Goal: Find specific page/section: Find specific page/section

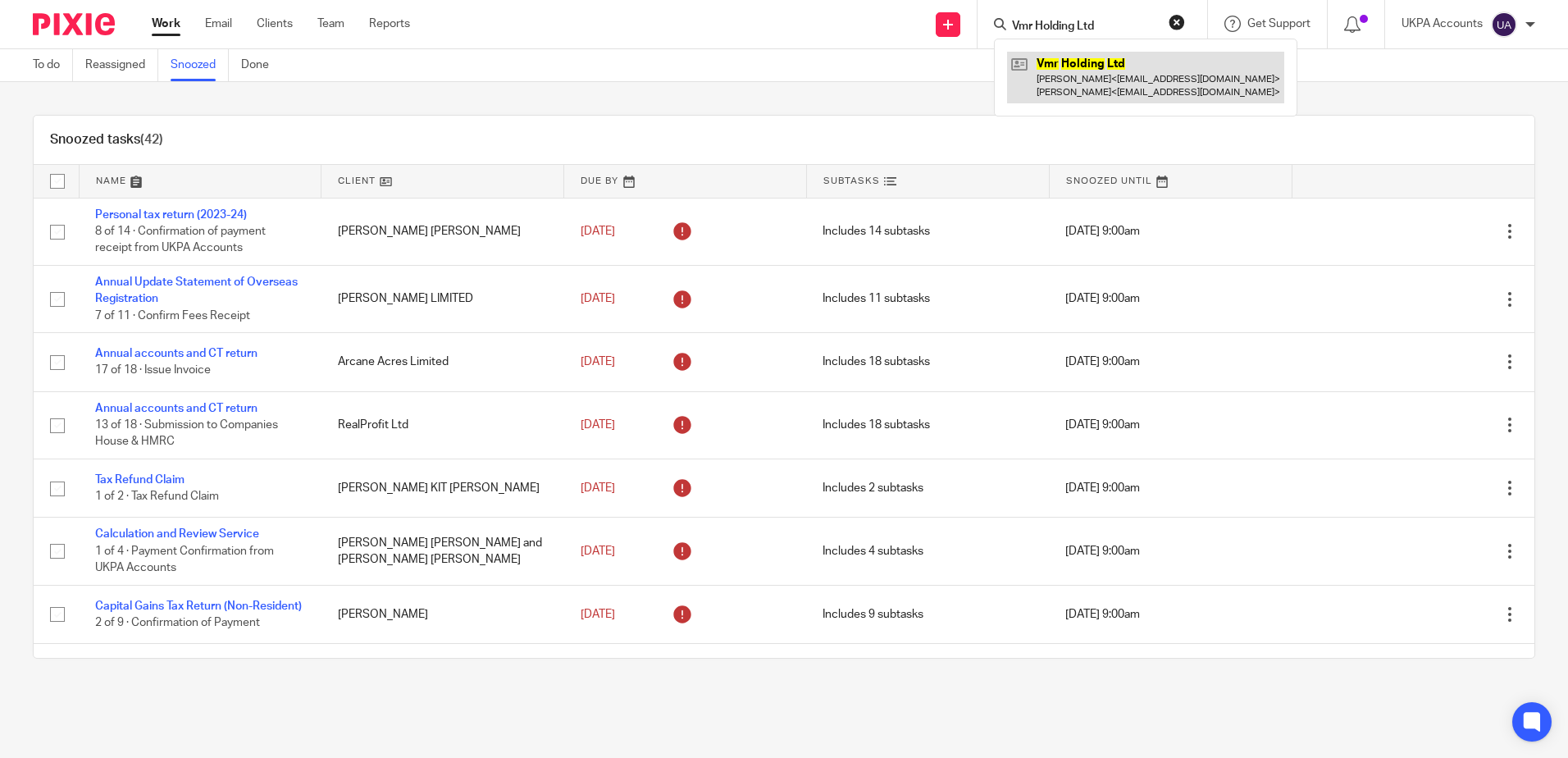
type input "Vmr Holding Ltd"
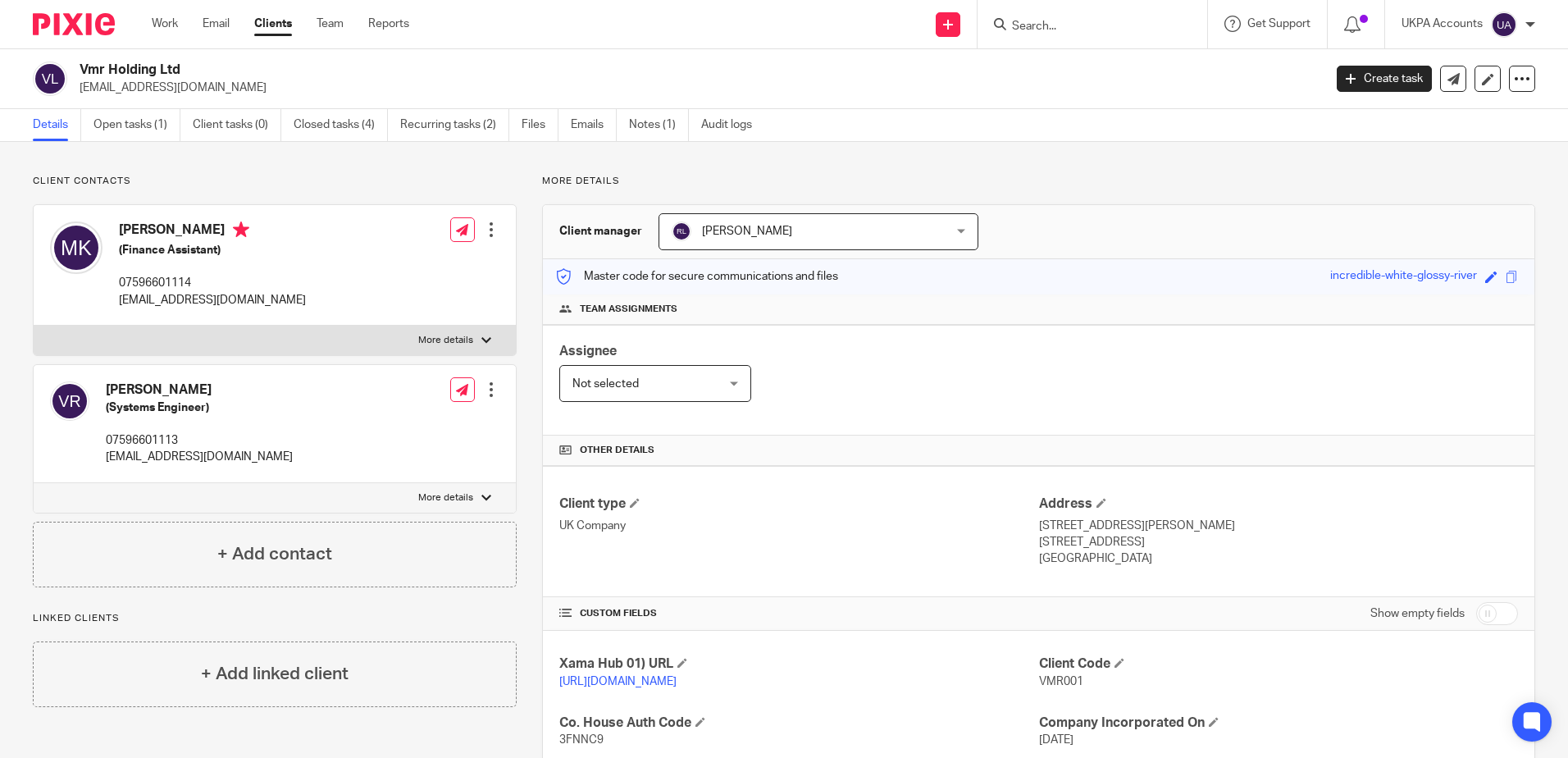
click at [1009, 177] on p "More details" at bounding box center [1038, 181] width 993 height 13
click at [160, 434] on p "07596601113" at bounding box center [199, 440] width 187 height 16
drag, startPoint x: 169, startPoint y: 432, endPoint x: 350, endPoint y: 173, distance: 316.0
click at [354, 173] on div "Client contacts Monika Kosakova (Finance Assistant) 07596601114 kosakova.monika…" at bounding box center [784, 592] width 1568 height 900
drag, startPoint x: 178, startPoint y: 137, endPoint x: 198, endPoint y: 138, distance: 20.0
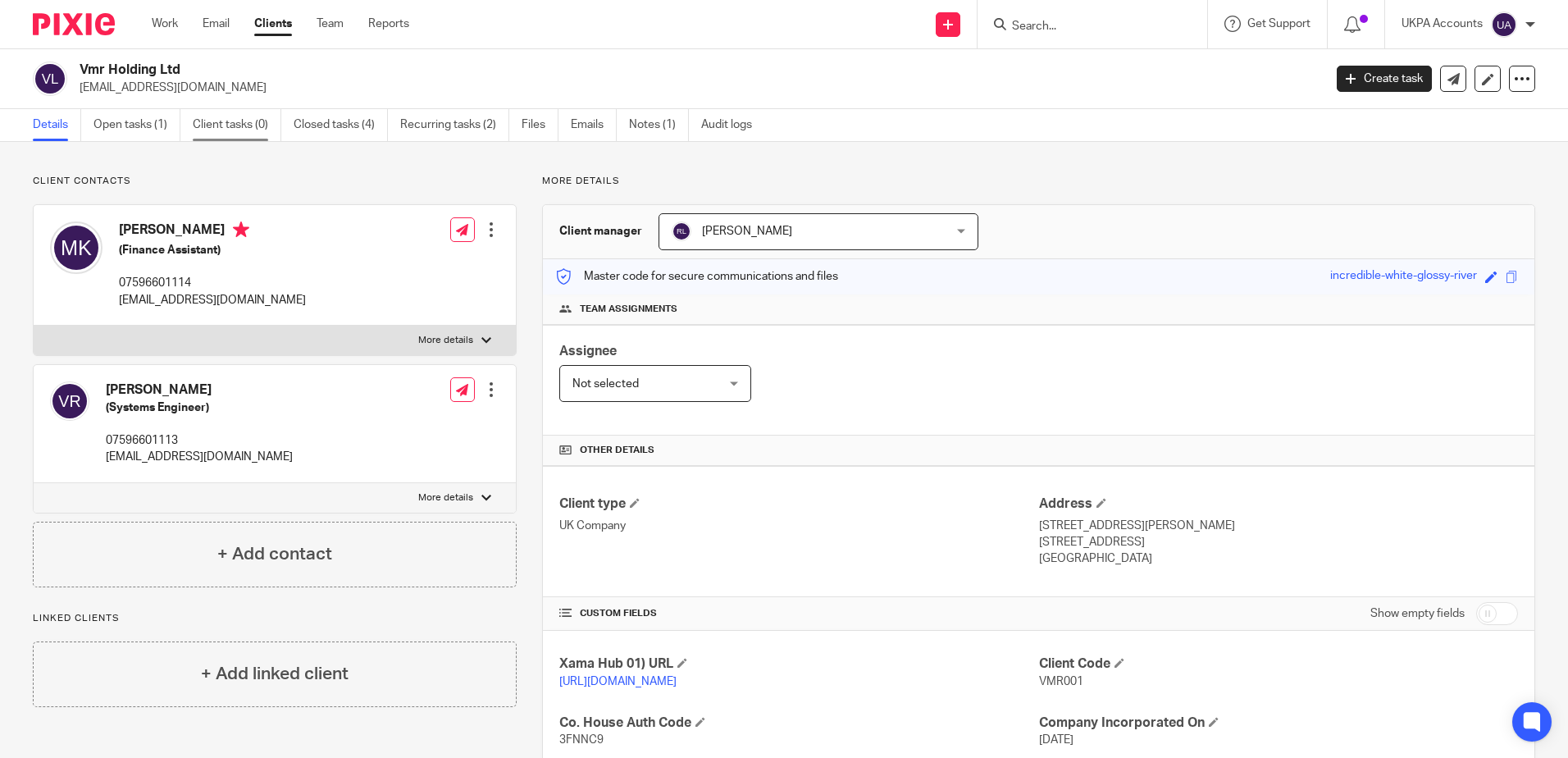
click at [178, 137] on link "Open tasks (1)" at bounding box center [137, 125] width 87 height 32
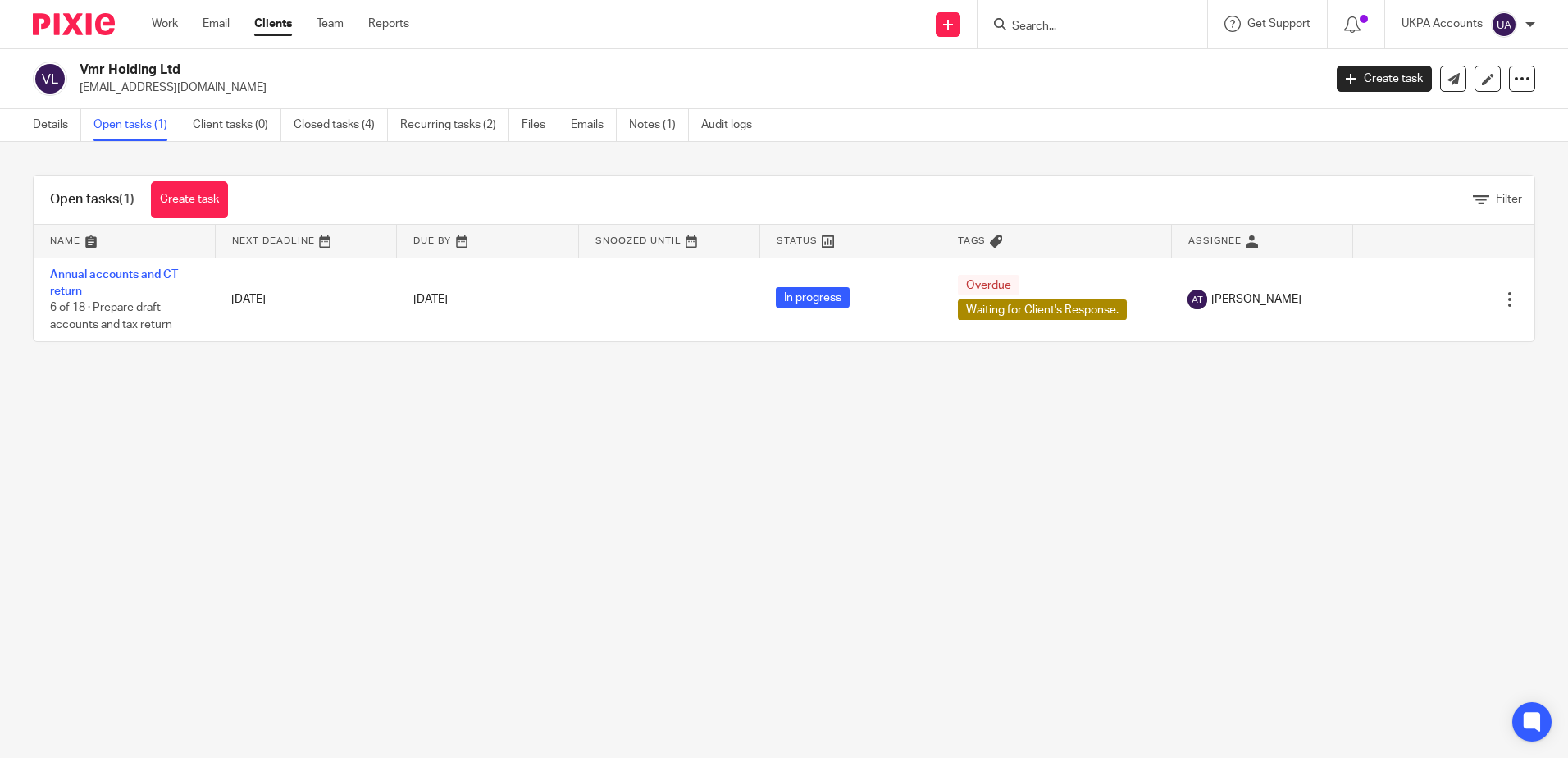
drag, startPoint x: 0, startPoint y: 0, endPoint x: 472, endPoint y: 501, distance: 688.3
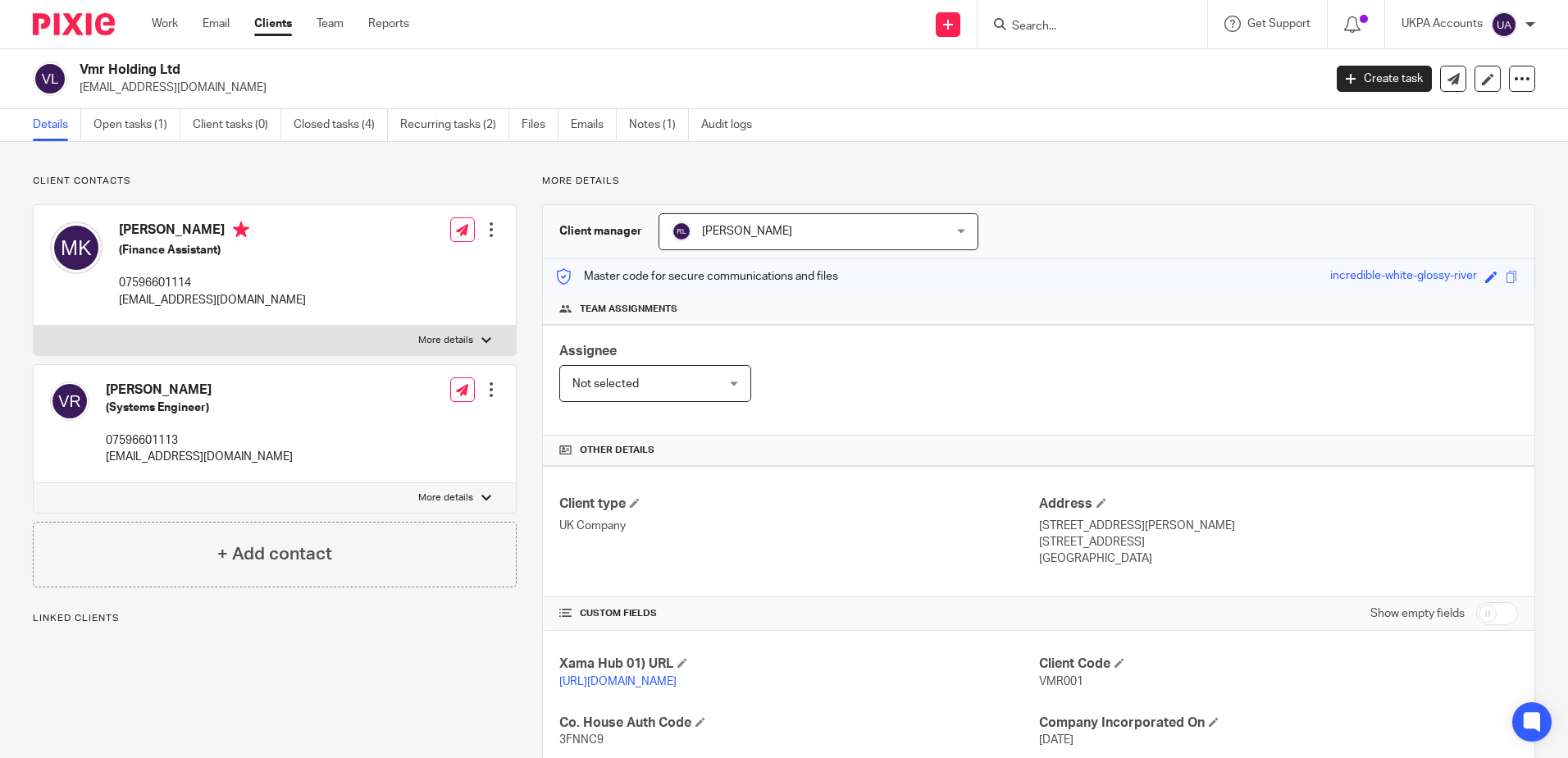
scroll to position [301, 0]
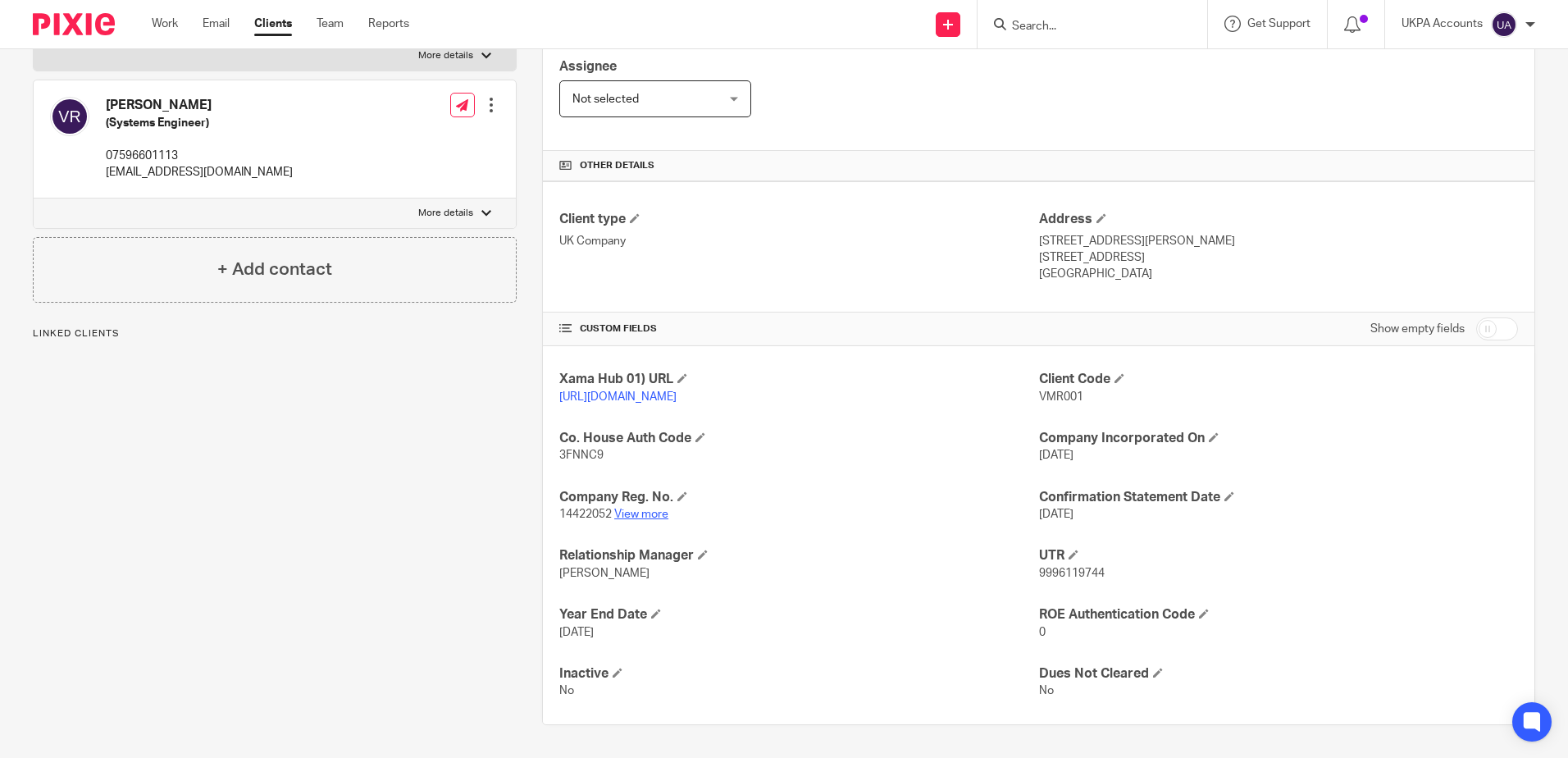
click at [651, 517] on link "View more" at bounding box center [641, 514] width 54 height 12
drag, startPoint x: 393, startPoint y: 396, endPoint x: 411, endPoint y: 413, distance: 24.8
click at [395, 396] on div "Client contacts [PERSON_NAME] (Finance Assistant) 07596601114 [EMAIL_ADDRESS][D…" at bounding box center [261, 307] width 509 height 835
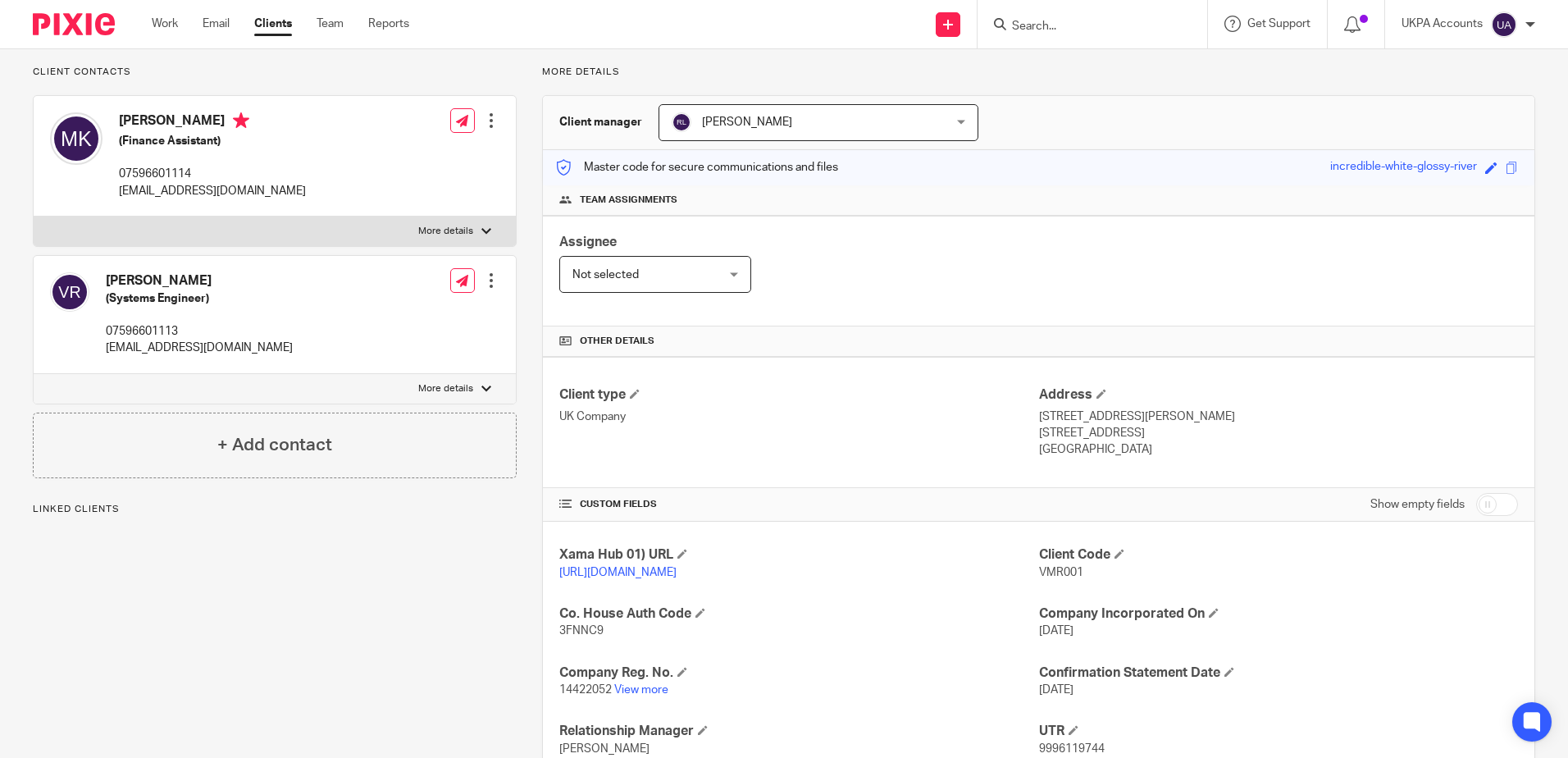
scroll to position [0, 0]
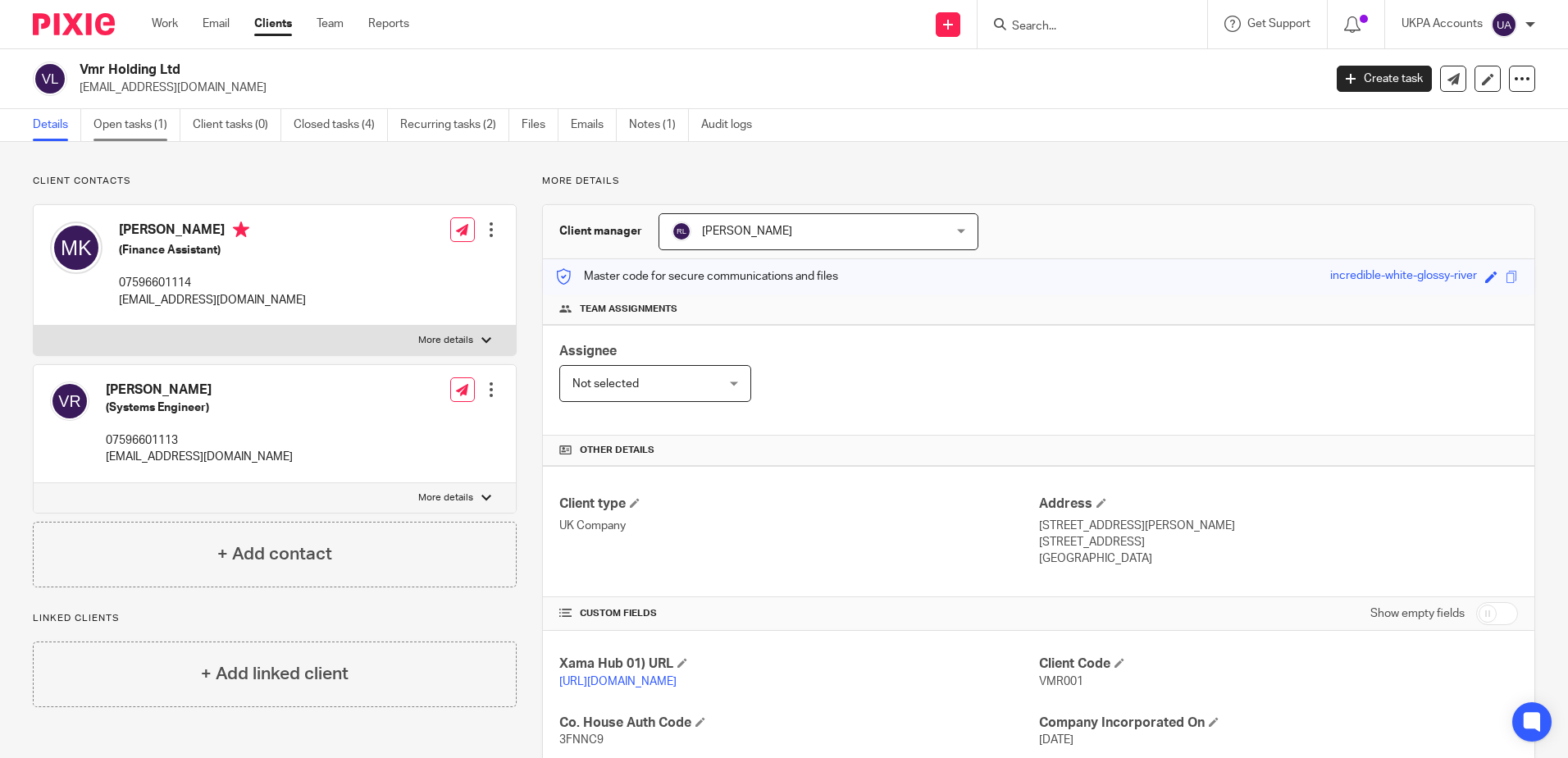
click at [162, 120] on link "Open tasks (1)" at bounding box center [137, 125] width 87 height 32
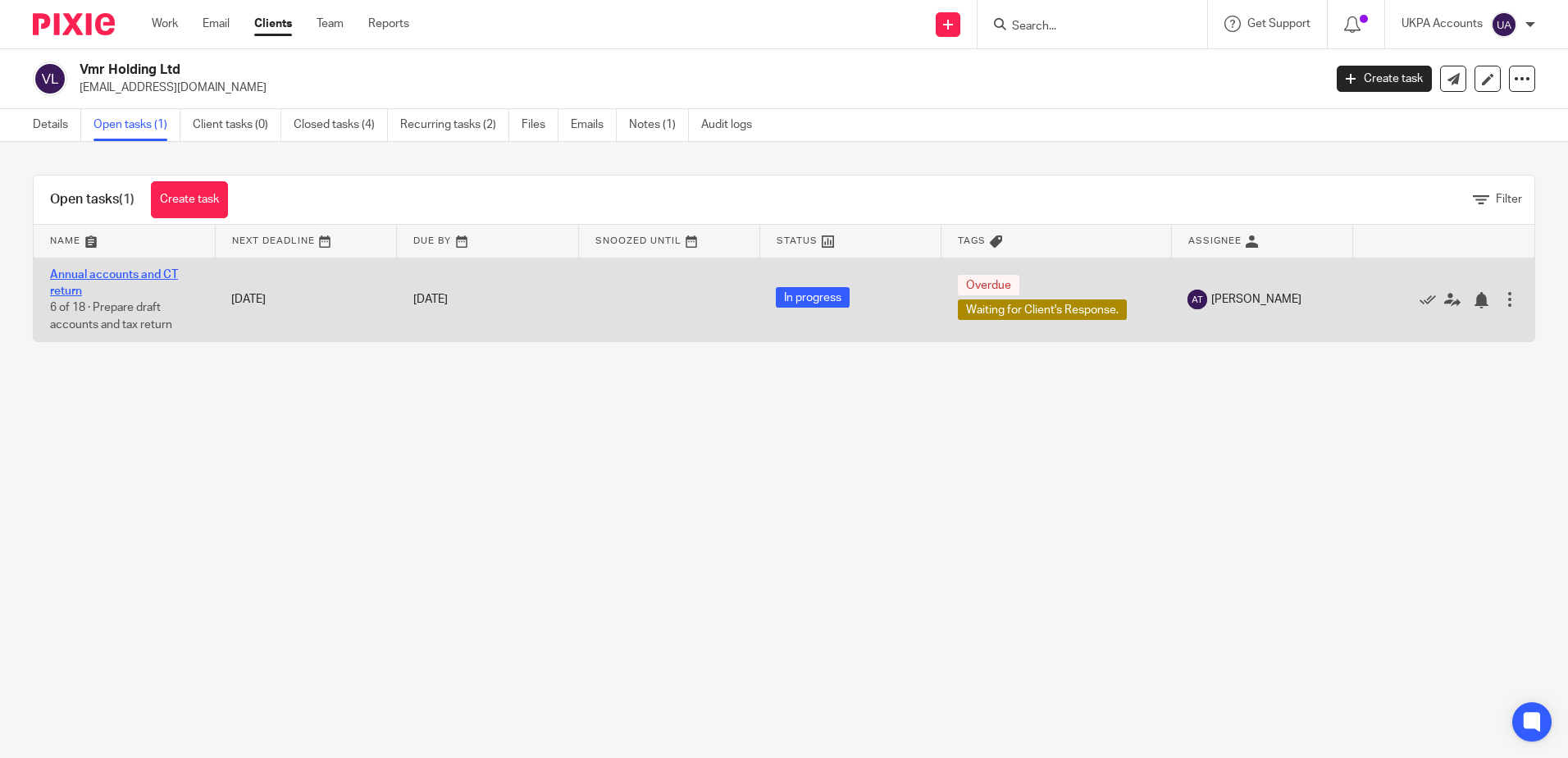
click at [119, 277] on link "Annual accounts and CT return" at bounding box center [115, 282] width 128 height 27
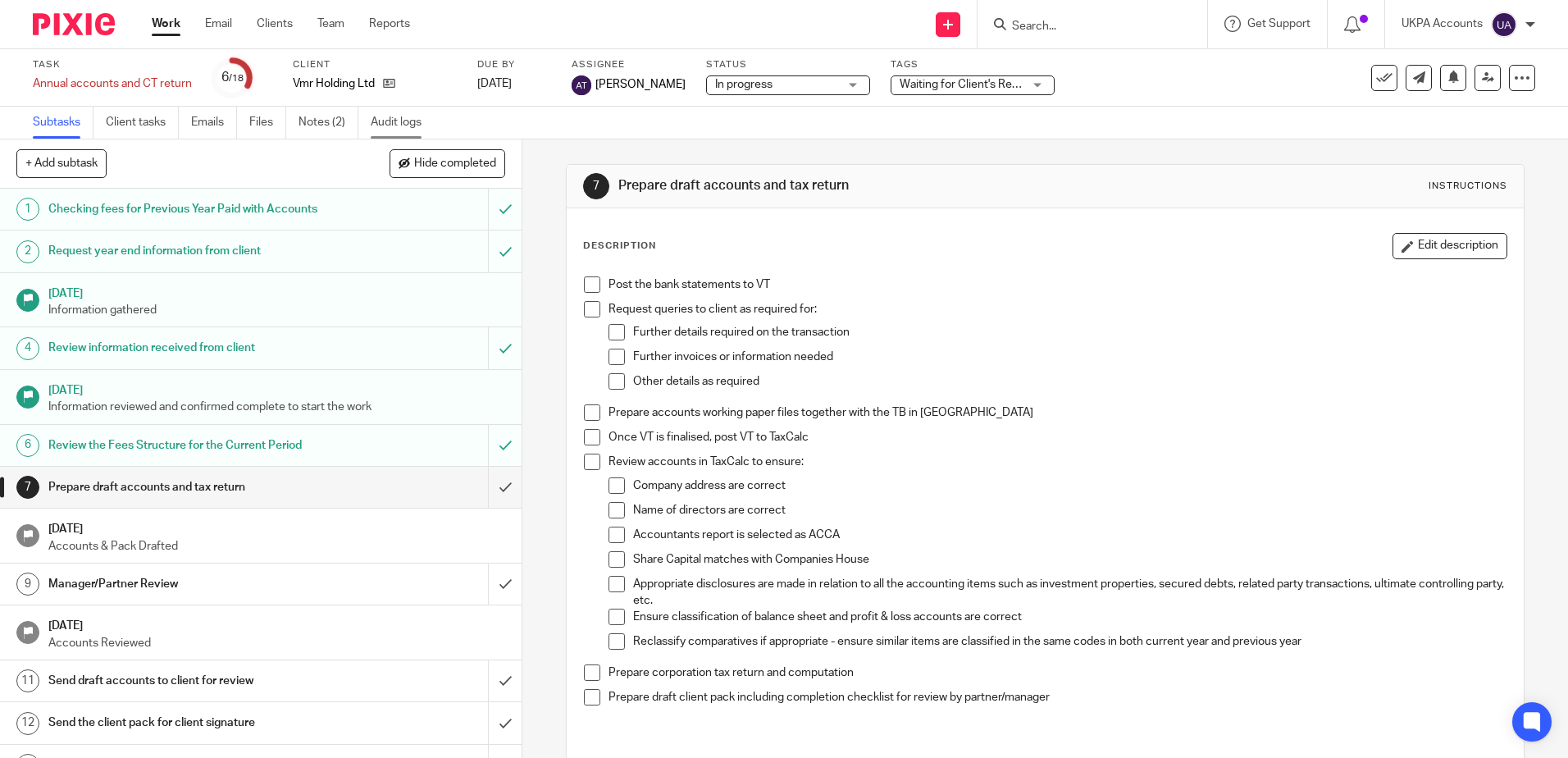
click at [416, 120] on link "Audit logs" at bounding box center [402, 122] width 63 height 32
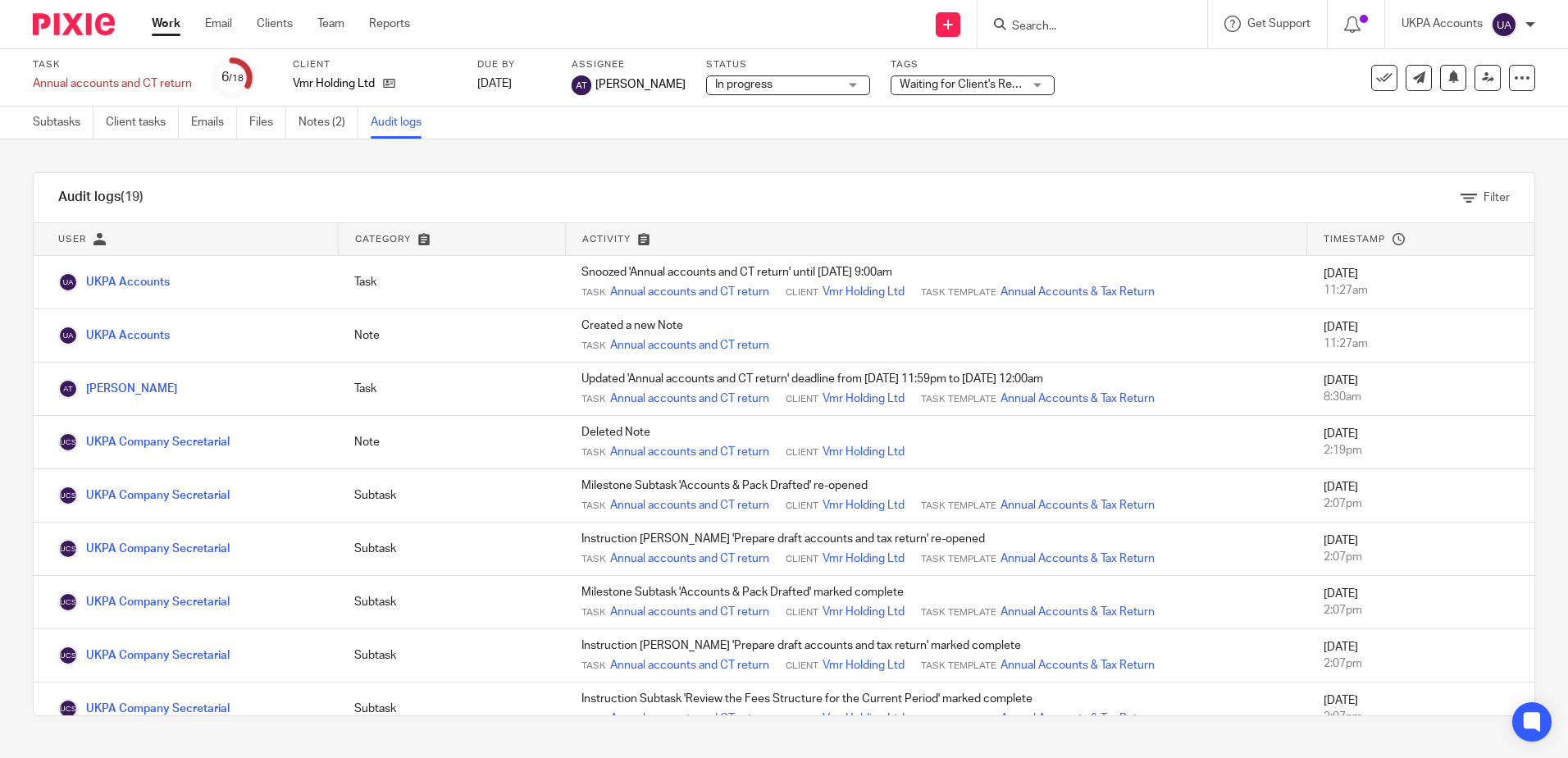
click at [535, 142] on div "Audit logs (19) Filter Filter Audit Logs Only show logs matching all of these c…" at bounding box center [784, 444] width 1568 height 610
click at [50, 125] on link "Subtasks" at bounding box center [63, 122] width 61 height 32
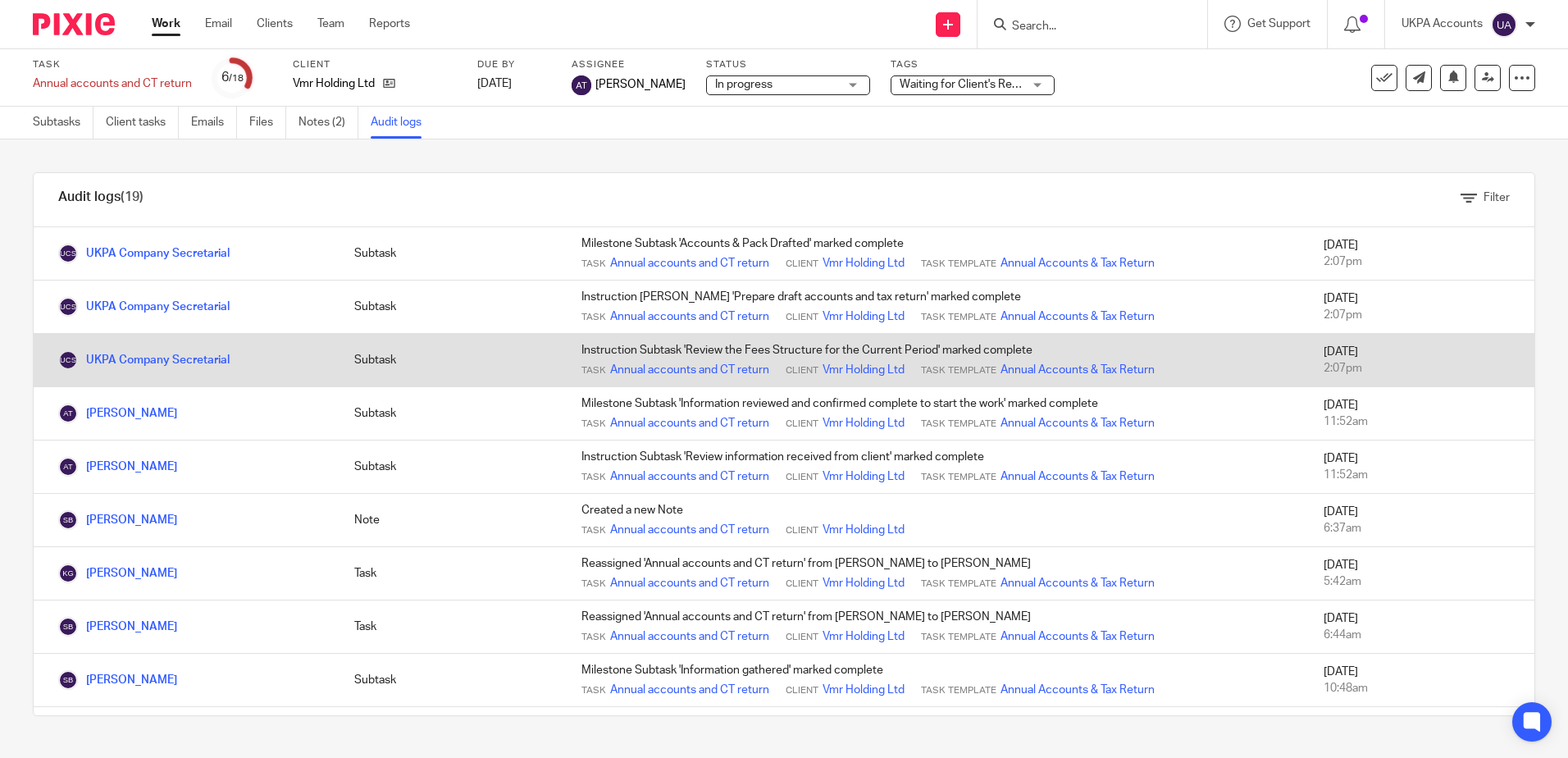
scroll to position [492, 0]
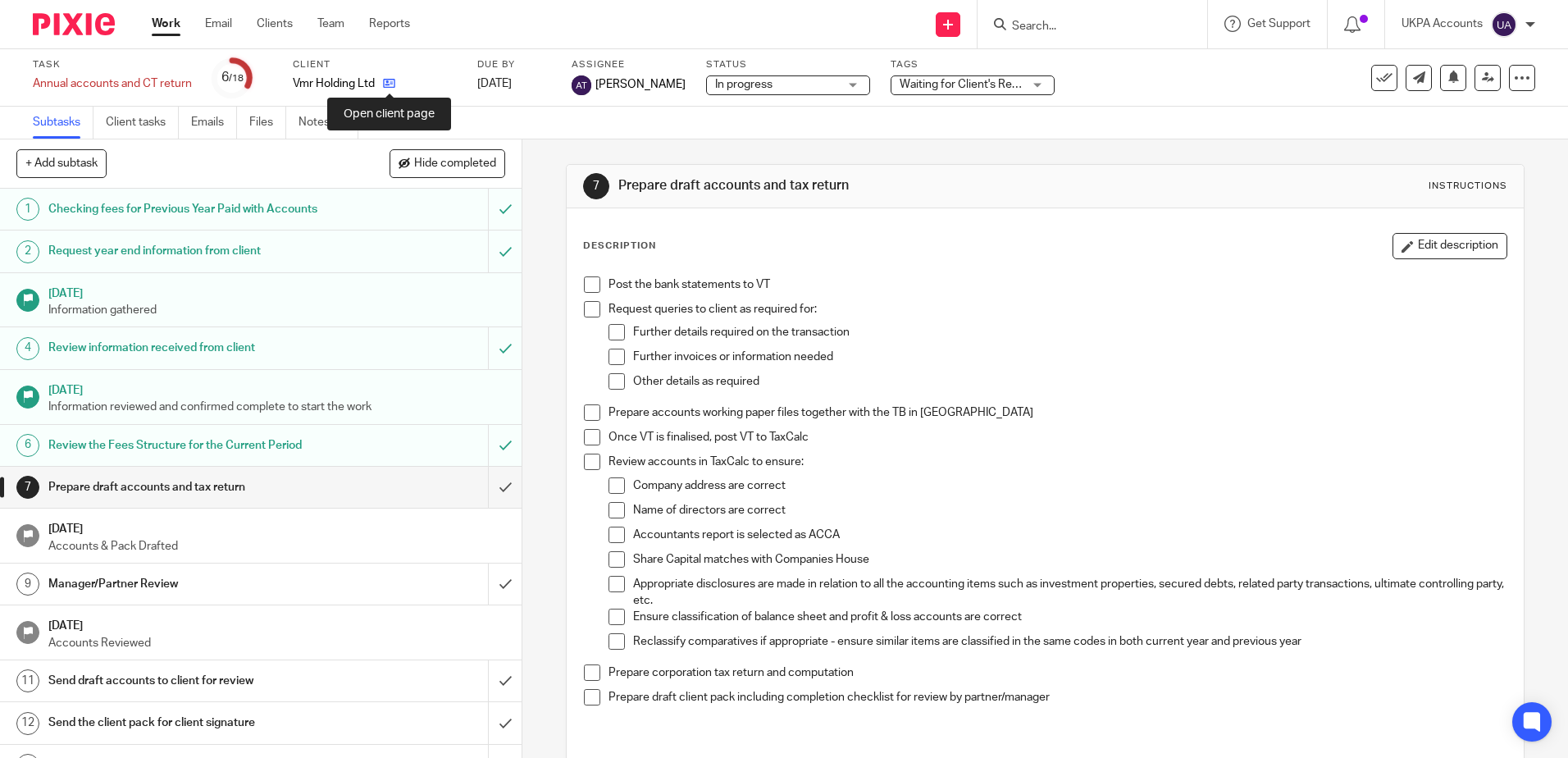
click at [387, 81] on icon at bounding box center [389, 82] width 12 height 12
click at [1085, 34] on input "Search" at bounding box center [1084, 27] width 148 height 15
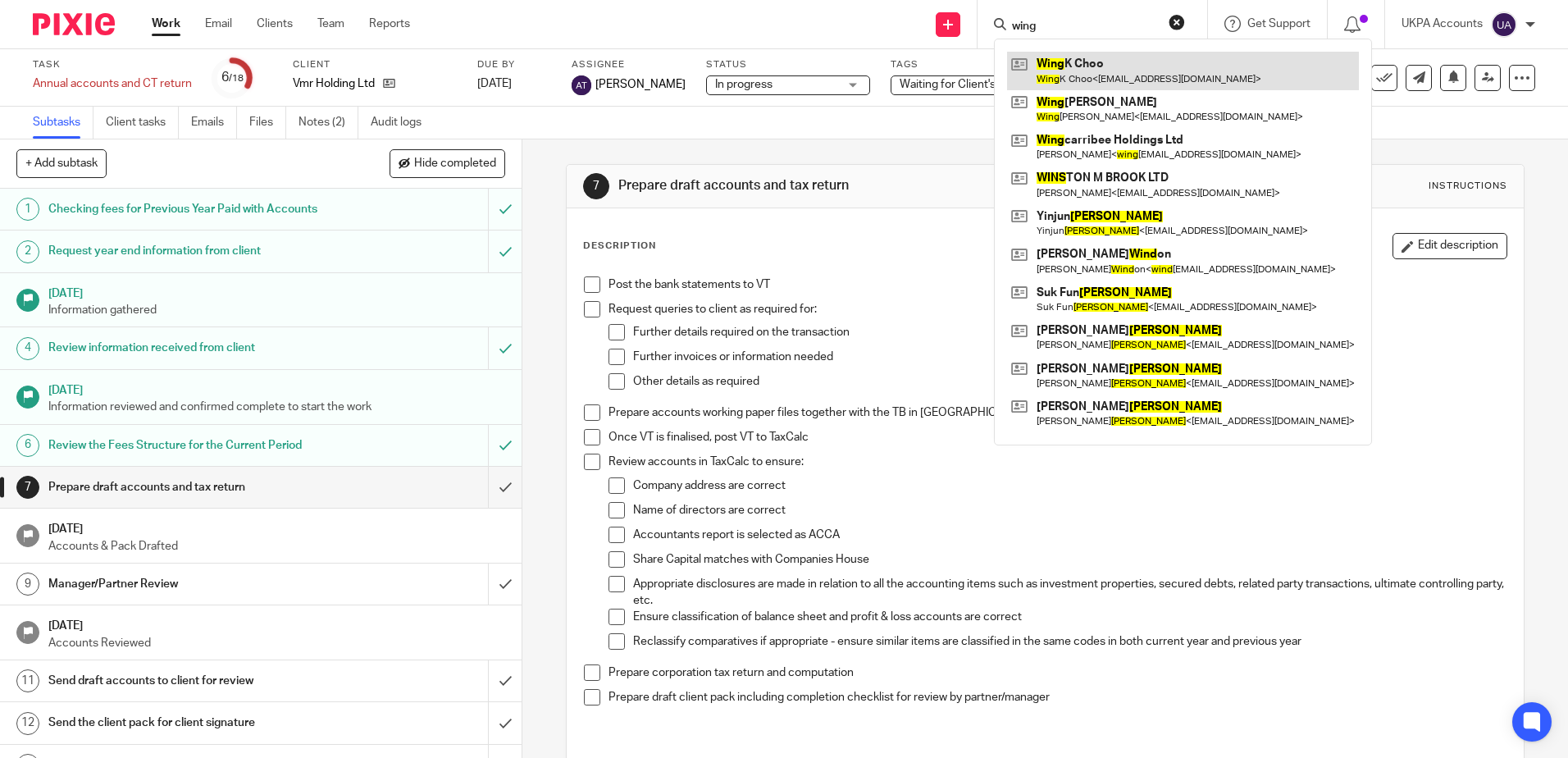
type input "wing"
click at [1176, 18] on button "reset" at bounding box center [1177, 22] width 17 height 16
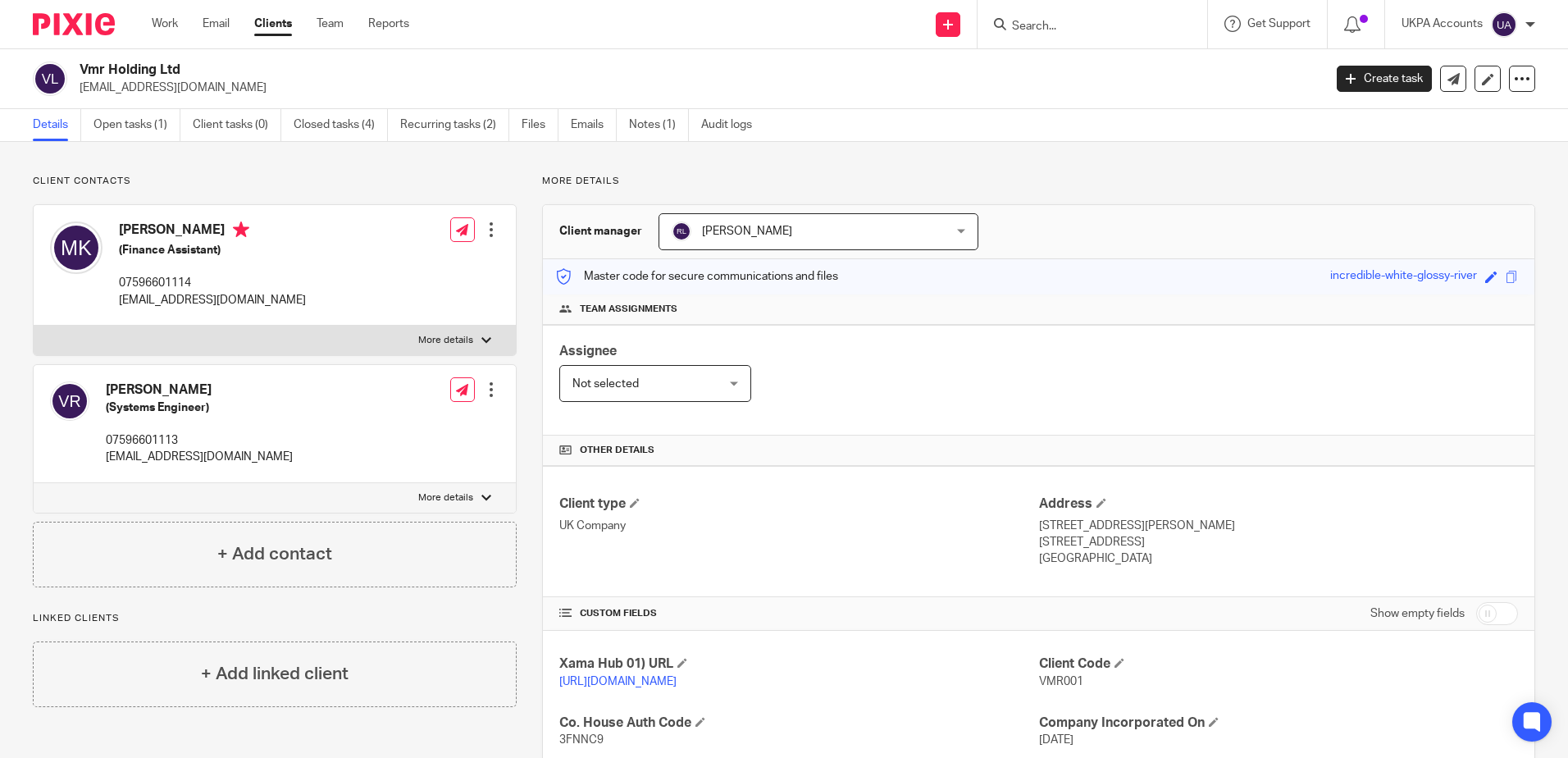
click at [899, 182] on p "More details" at bounding box center [1038, 181] width 993 height 13
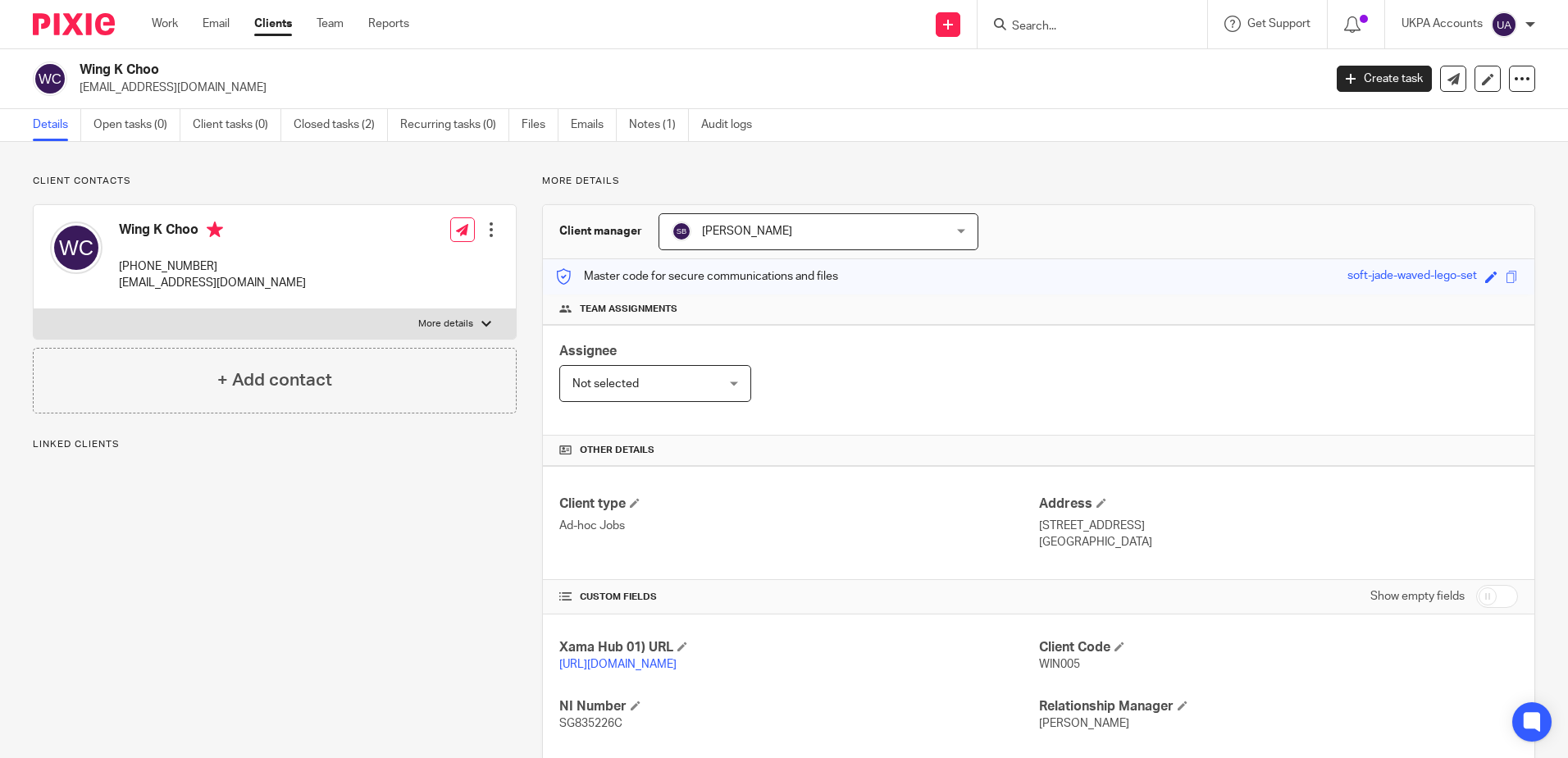
click at [348, 144] on div "Client contacts Wing K Choo [PHONE_NUMBER] [EMAIL_ADDRESS][DOMAIN_NAME] Edit co…" at bounding box center [784, 555] width 1568 height 825
click at [345, 124] on link "Closed tasks (2)" at bounding box center [340, 125] width 94 height 32
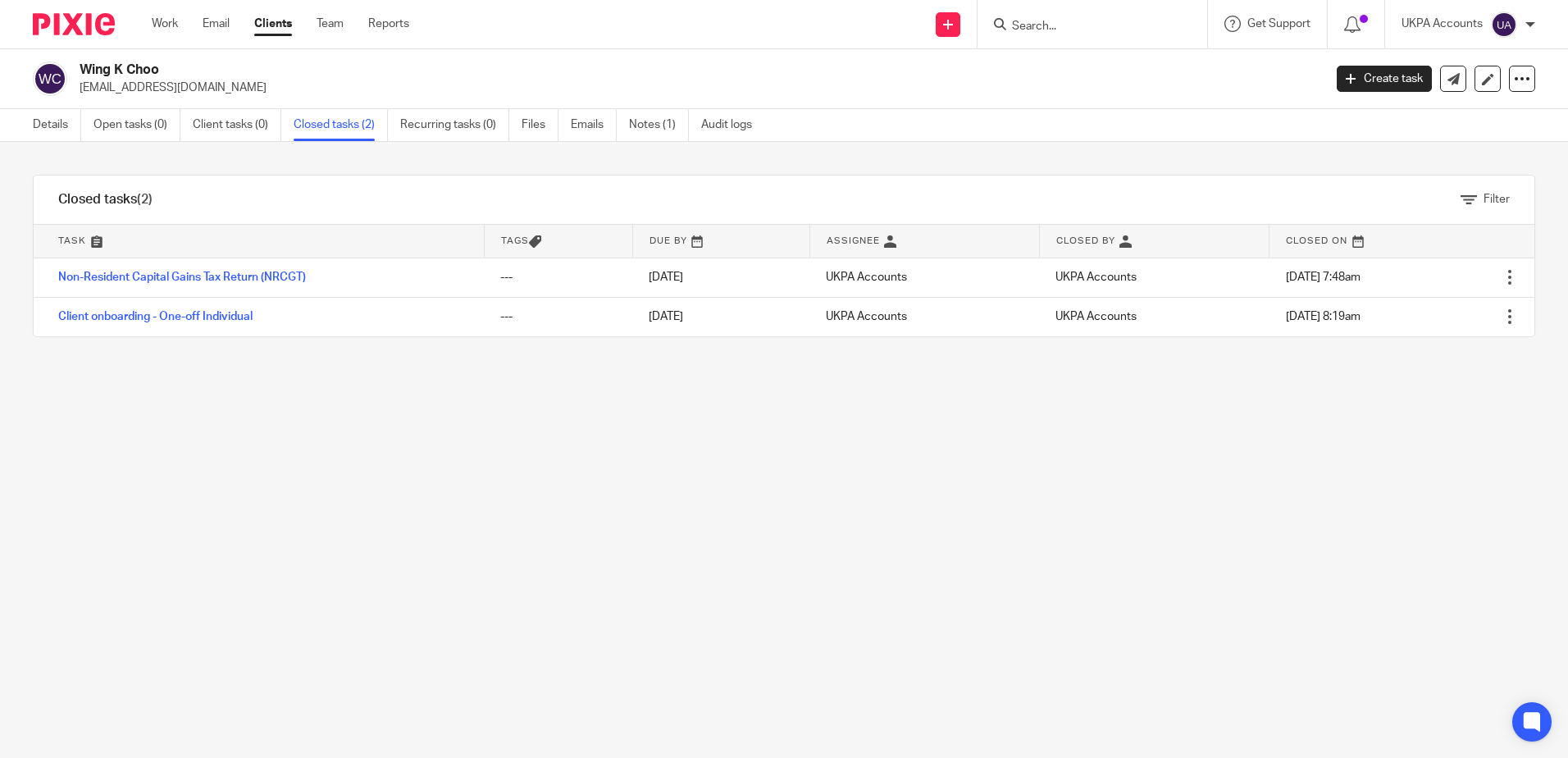
click at [781, 531] on div "Filter tasks Only show tasks matching all of these conditions 1 Task name Is Is…" at bounding box center [784, 450] width 1568 height 616
